Goal: Transaction & Acquisition: Purchase product/service

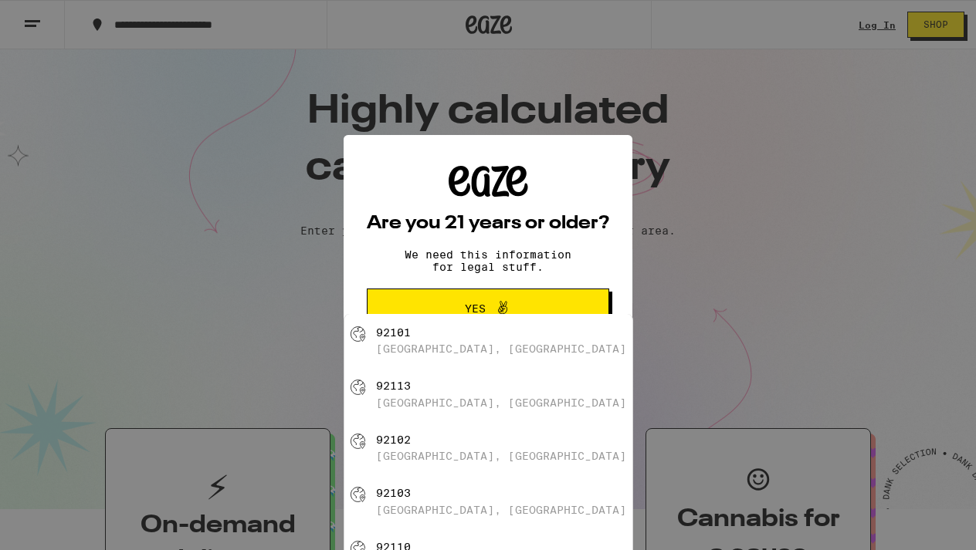
type input "[GEOGRAPHIC_DATA]"
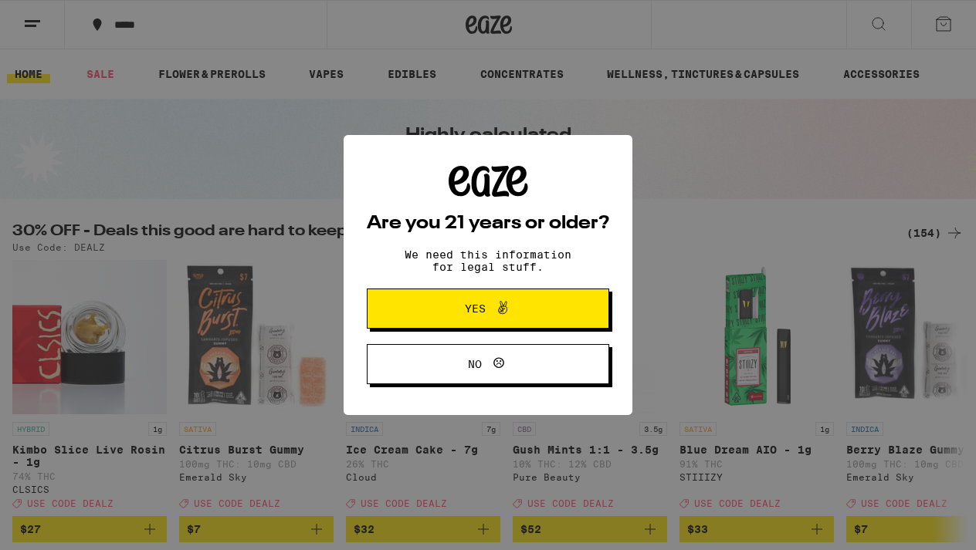
click at [441, 313] on span "Yes" at bounding box center [487, 309] width 117 height 20
